Goal: Information Seeking & Learning: Learn about a topic

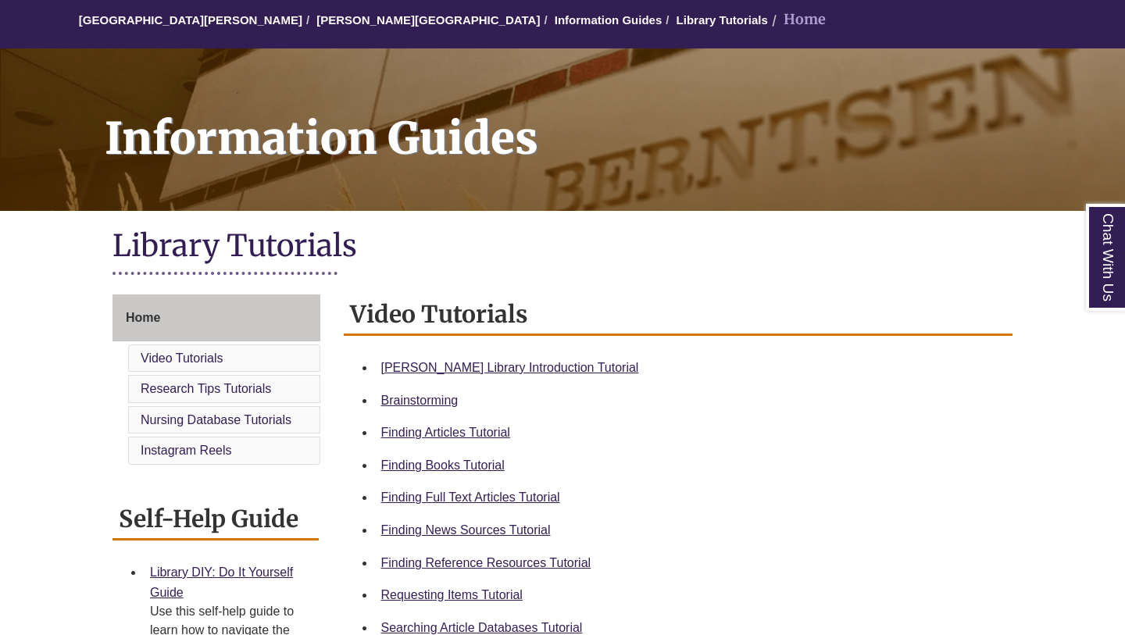
scroll to position [209, 0]
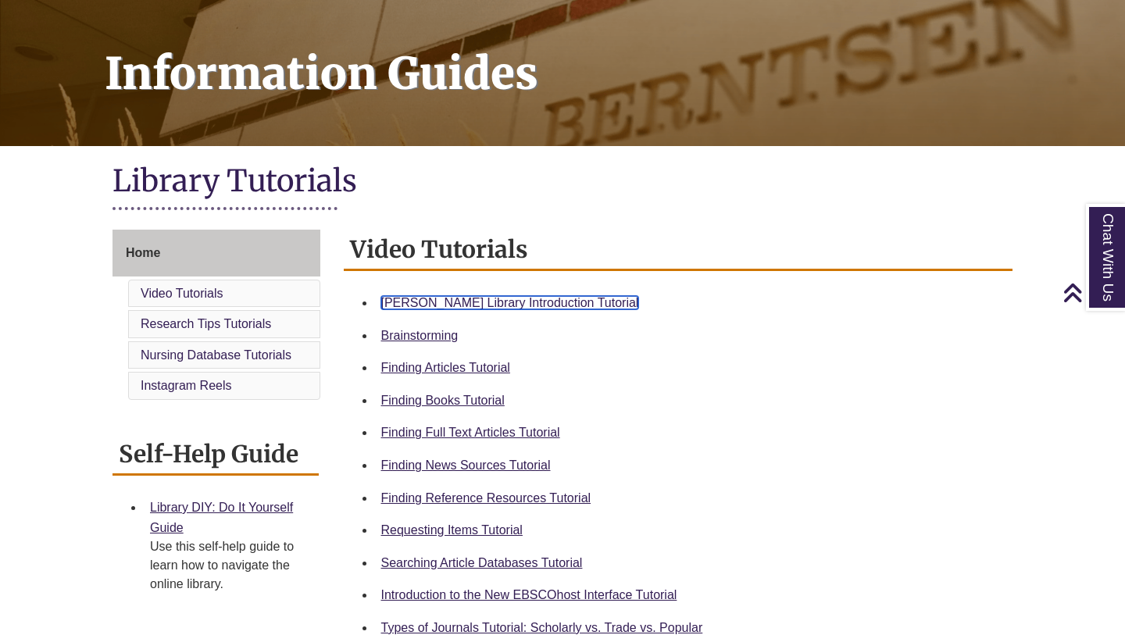
click at [456, 298] on link "[PERSON_NAME] Library Introduction Tutorial" at bounding box center [510, 302] width 258 height 13
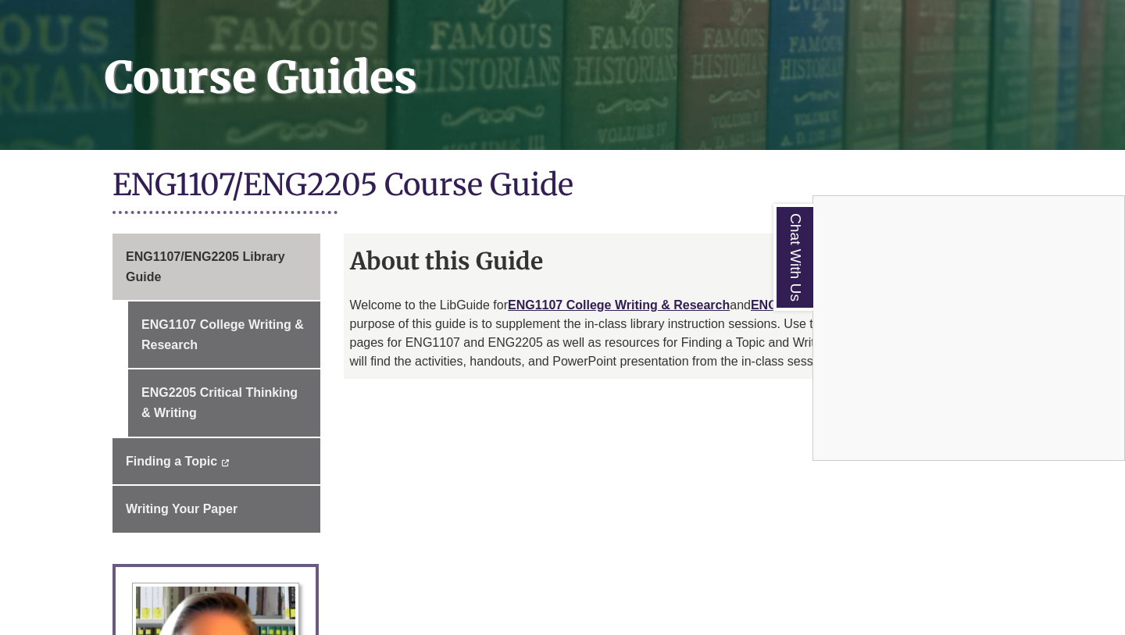
scroll to position [205, 0]
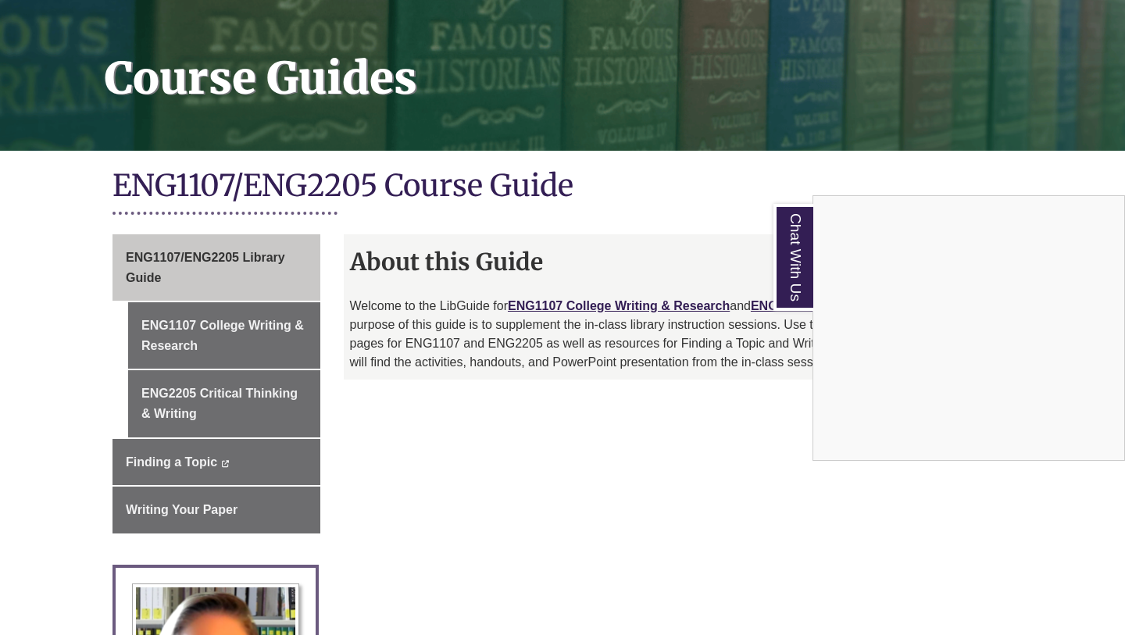
click at [245, 404] on div "Chat With Us" at bounding box center [562, 317] width 1125 height 635
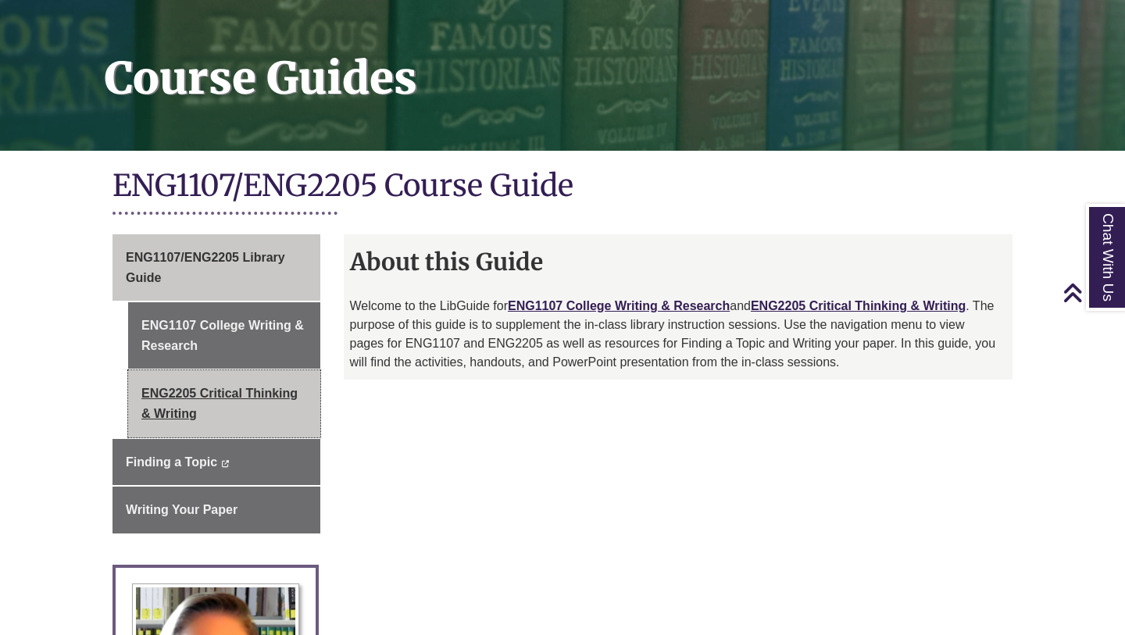
click at [187, 406] on link "ENG2205 Critical Thinking & Writing" at bounding box center [224, 403] width 192 height 66
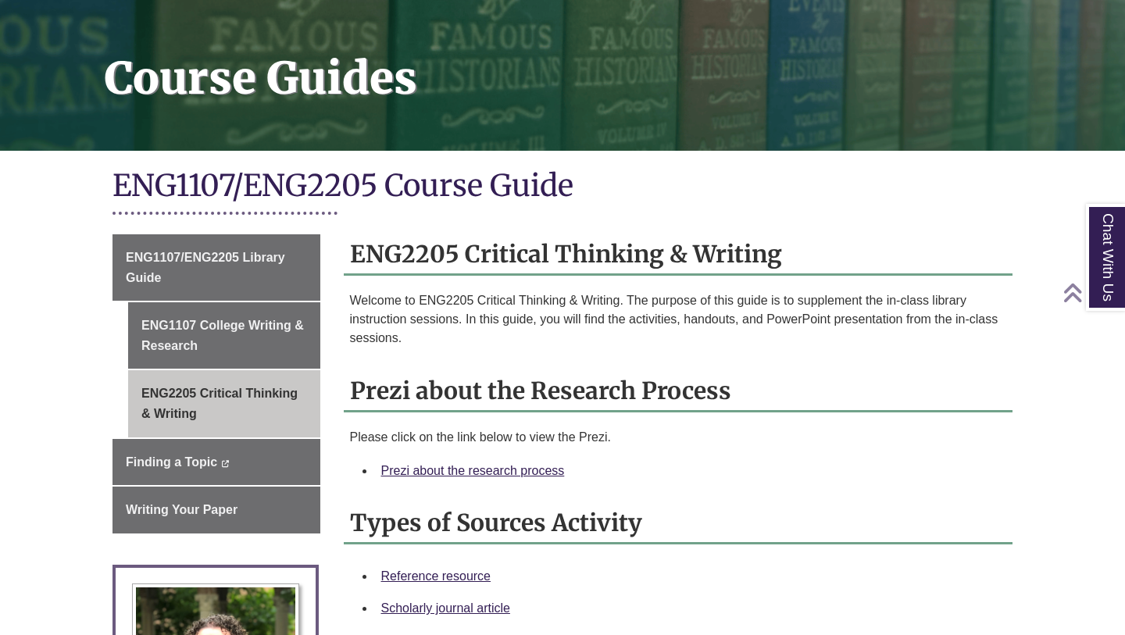
scroll to position [444, 0]
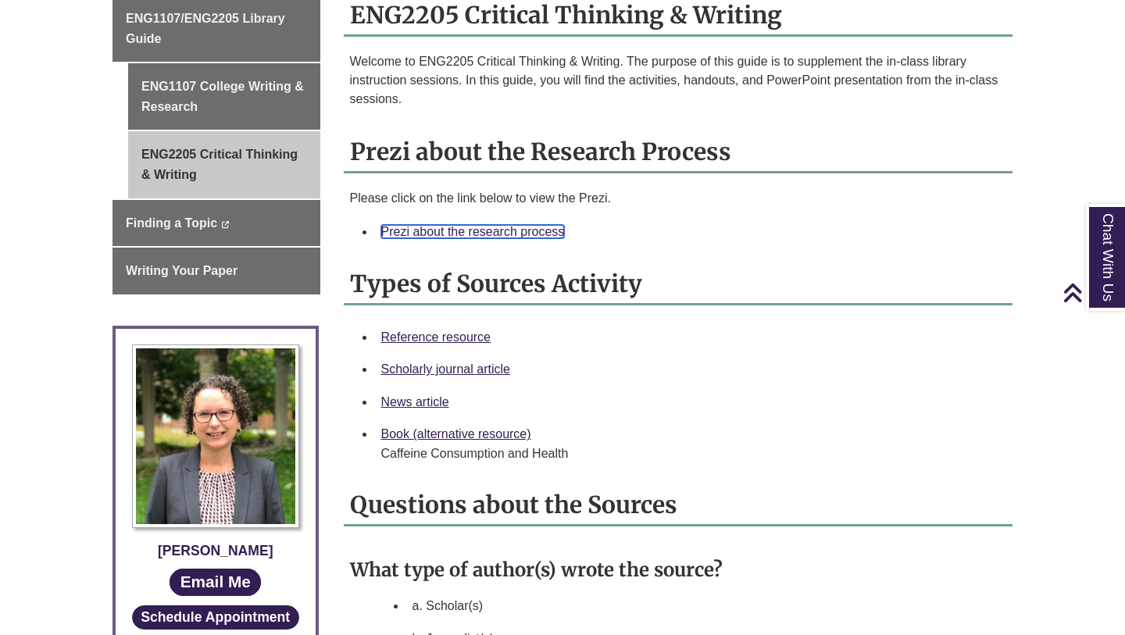
click at [453, 234] on link "Prezi about the research process" at bounding box center [473, 231] width 184 height 13
